Goal: Task Accomplishment & Management: Manage account settings

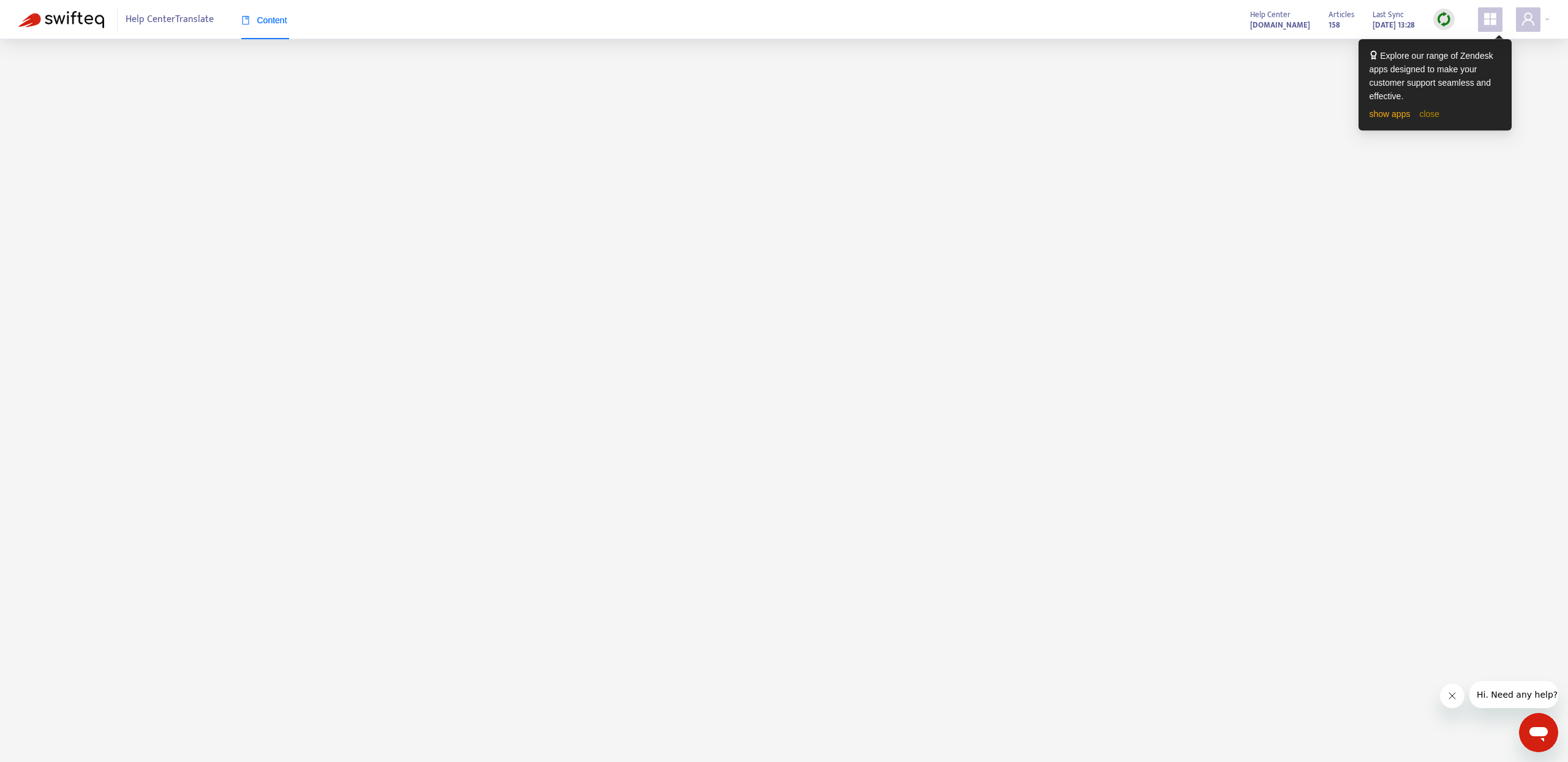
click at [1426, 114] on link "close" at bounding box center [1429, 114] width 20 height 10
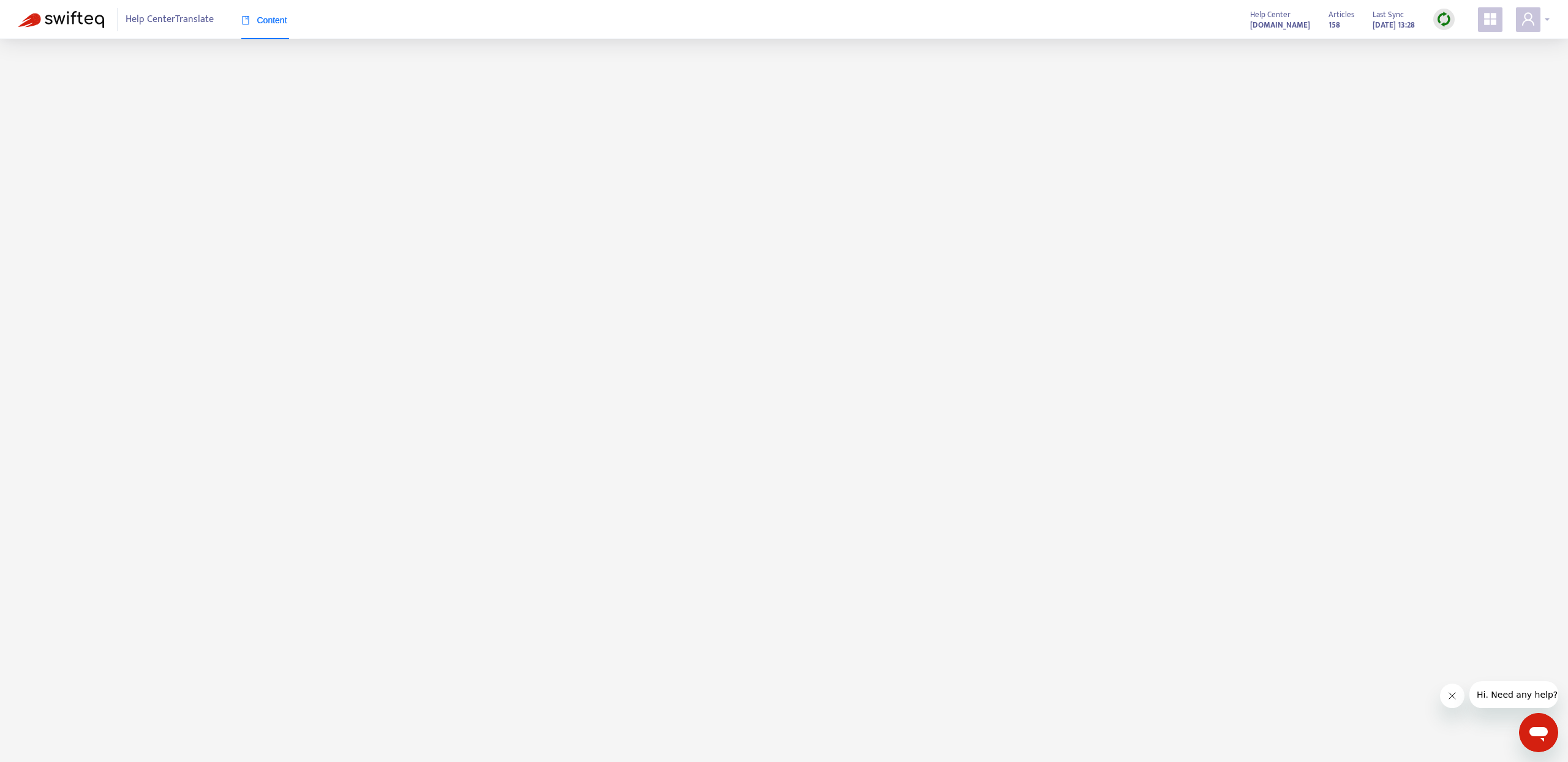
click at [1546, 18] on div at bounding box center [1532, 19] width 33 height 25
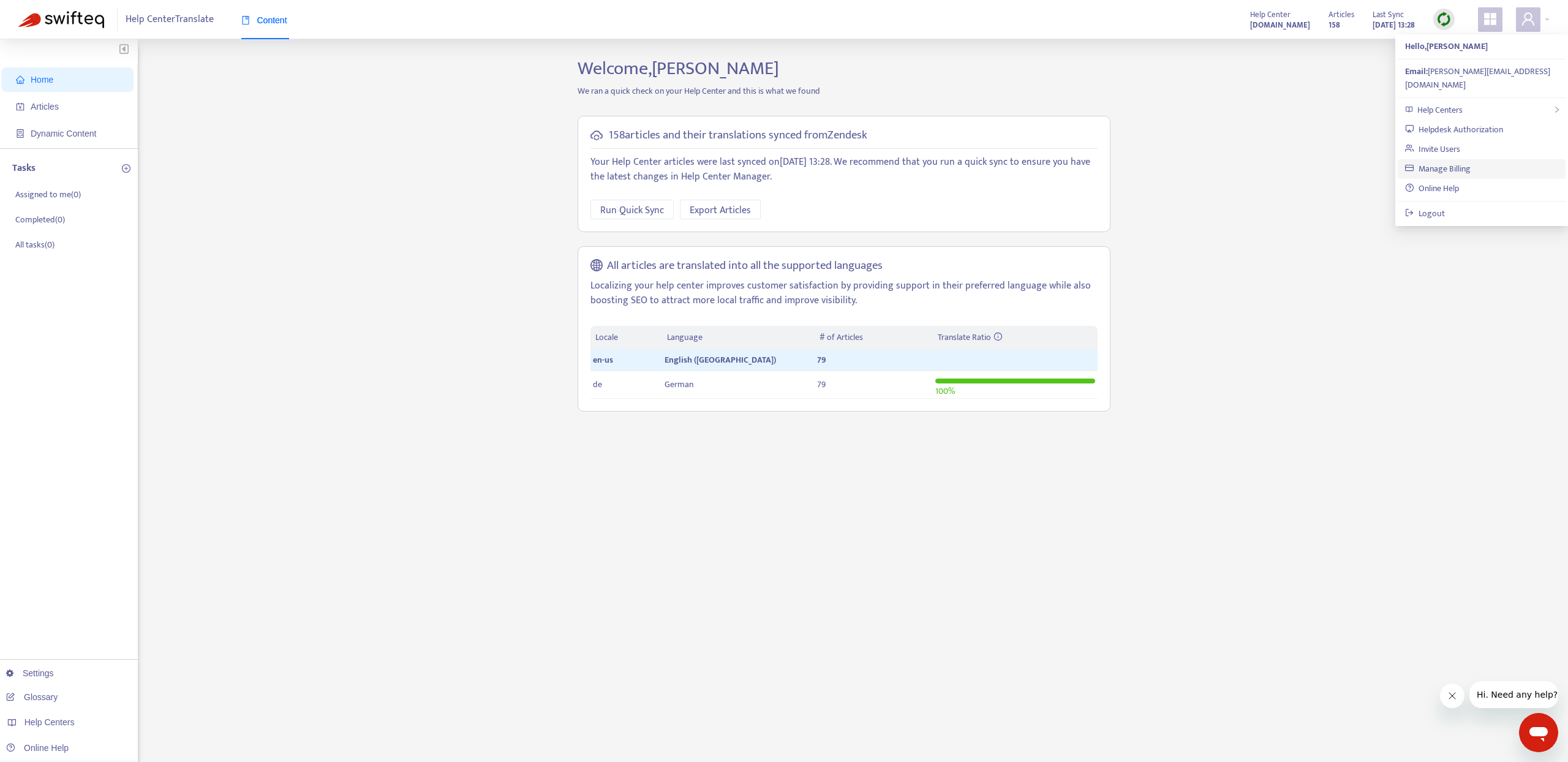
click at [1470, 162] on link "Manage Billing" at bounding box center [1437, 169] width 65 height 14
